Goal: Task Accomplishment & Management: Complete application form

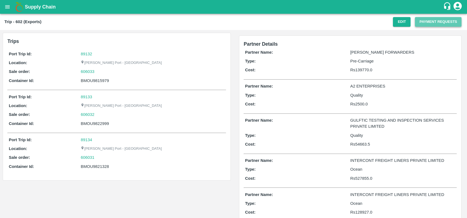
click at [422, 20] on button "Payment Requests" at bounding box center [438, 22] width 47 height 10
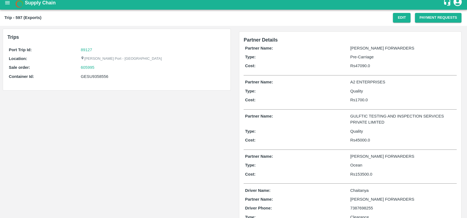
scroll to position [1, 0]
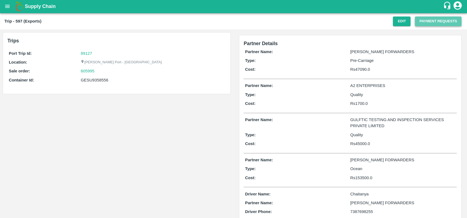
click at [420, 21] on button "Payment Requests" at bounding box center [438, 22] width 47 height 10
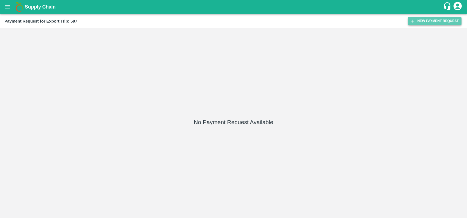
click at [412, 19] on icon "button" at bounding box center [412, 21] width 5 height 5
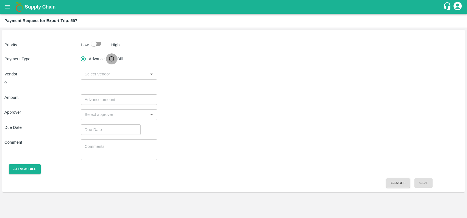
click at [116, 58] on input "Bill" at bounding box center [111, 58] width 11 height 11
radio input "true"
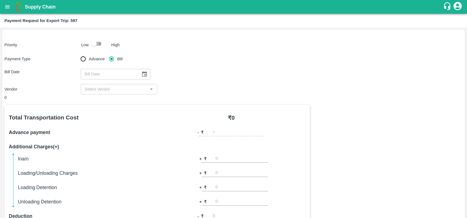
click at [96, 40] on input "checkbox" at bounding box center [93, 44] width 31 height 10
checkbox input "true"
type input "DD/MM/YYYY"
click at [116, 77] on input "DD/MM/YYYY" at bounding box center [109, 74] width 56 height 10
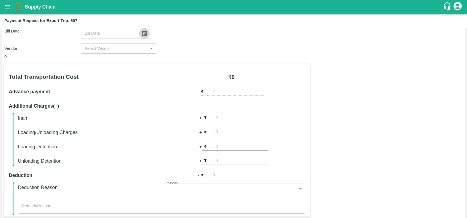
click at [142, 32] on icon "Choose date" at bounding box center [144, 33] width 5 height 5
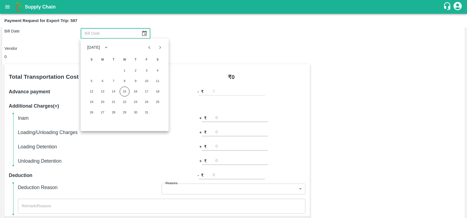
click at [105, 75] on div "1 2 3 4" at bounding box center [124, 70] width 88 height 10
click at [105, 79] on button "6" at bounding box center [102, 81] width 10 height 10
type input "[DATE]"
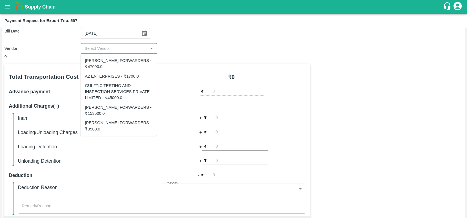
click at [108, 48] on input "input" at bounding box center [114, 48] width 64 height 7
click at [110, 94] on div "GULFTIC TESTING AND INSPECTION SERVICES PRIVATE LIMITED - ₹45000.0" at bounding box center [118, 92] width 67 height 18
type input "GULFTIC TESTING AND INSPECTION SERVICES PRIVATE LIMITED - ₹45000.0"
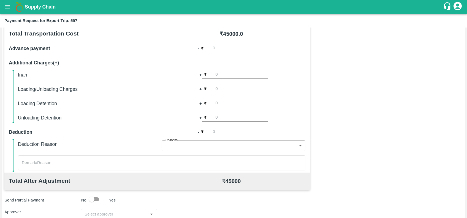
scroll to position [81, 0]
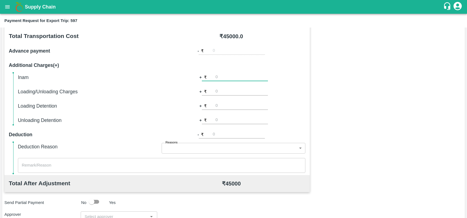
click at [223, 76] on input "number" at bounding box center [241, 77] width 52 height 7
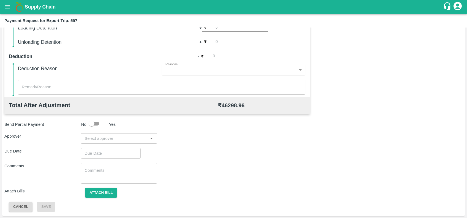
type input "1298.96"
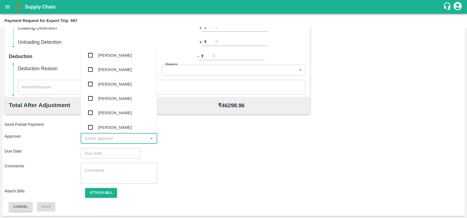
click at [130, 137] on input "input" at bounding box center [114, 138] width 64 height 7
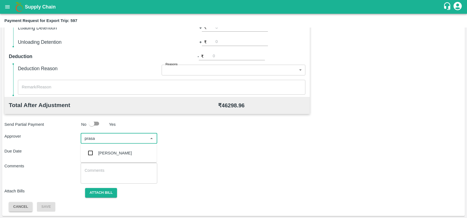
type input "prasad"
click at [97, 154] on div "[PERSON_NAME]" at bounding box center [118, 153] width 76 height 14
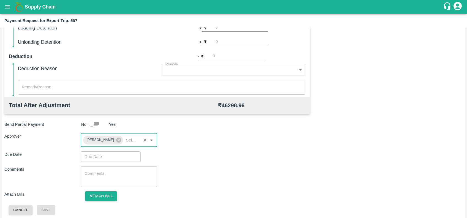
type input "DD/MM/YYYY hh:mm aa"
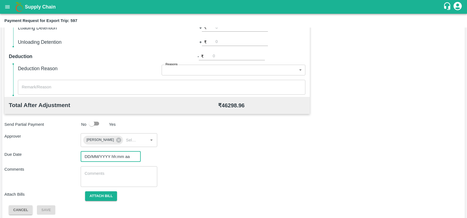
click at [97, 154] on input "DD/MM/YYYY hh:mm aa" at bounding box center [109, 156] width 56 height 10
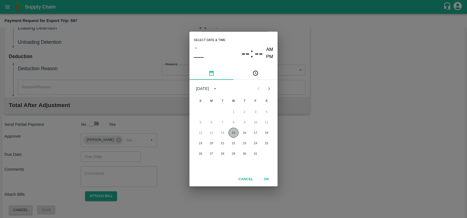
click at [235, 134] on button "15" at bounding box center [233, 133] width 10 height 10
type input "[DATE] 12:00 AM"
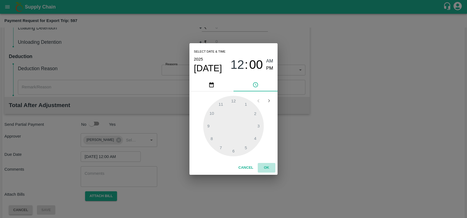
click at [269, 168] on button "OK" at bounding box center [267, 168] width 18 height 10
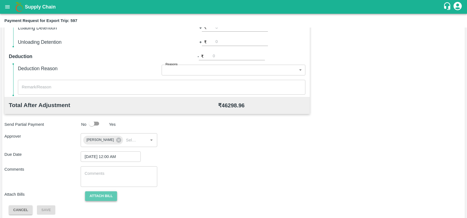
click at [97, 198] on button "Attach bill" at bounding box center [101, 196] width 32 height 10
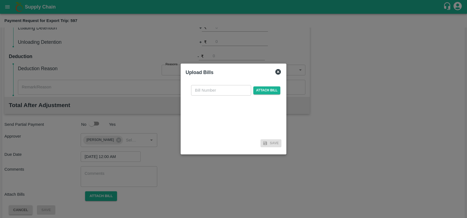
click at [211, 84] on div "​ Attach bill" at bounding box center [233, 109] width 96 height 56
click at [212, 87] on input "text" at bounding box center [221, 90] width 60 height 10
paste input "GTIN/25-26/01707"
type input "GTIN/25-26/01707"
click at [270, 87] on span "Attach bill" at bounding box center [266, 90] width 27 height 8
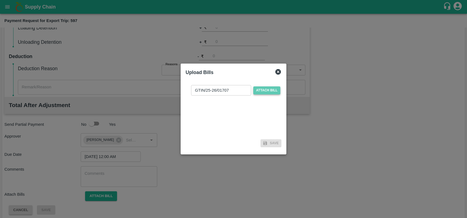
click at [0, 0] on input "Attach bill" at bounding box center [0, 0] width 0 height 0
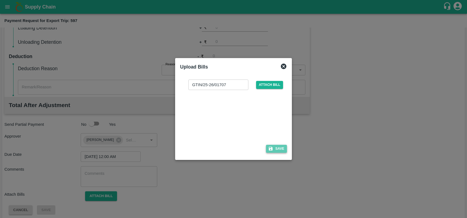
click at [270, 149] on icon "button" at bounding box center [271, 149] width 4 height 4
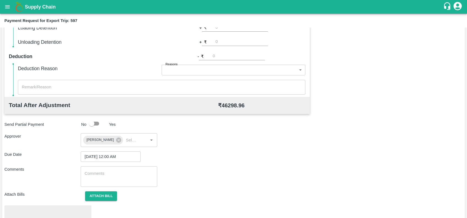
scroll to position [192, 0]
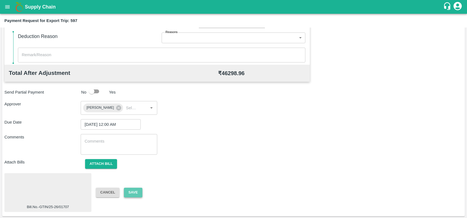
click at [129, 193] on button "Save" at bounding box center [133, 193] width 18 height 10
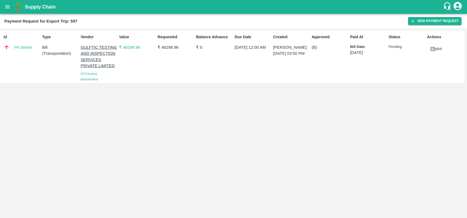
click at [21, 50] on div "PR-265465" at bounding box center [22, 47] width 36 height 6
drag, startPoint x: 21, startPoint y: 50, endPoint x: 21, endPoint y: 53, distance: 2.8
click at [21, 53] on div "Id PR-265465" at bounding box center [20, 57] width 39 height 50
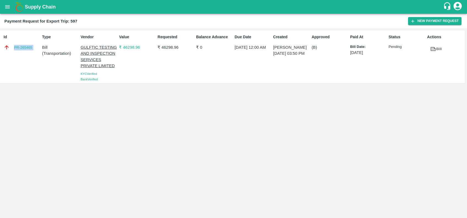
click at [21, 53] on div "Id PR-265465" at bounding box center [20, 57] width 39 height 50
copy link "PR-265465"
